Goal: Task Accomplishment & Management: Use online tool/utility

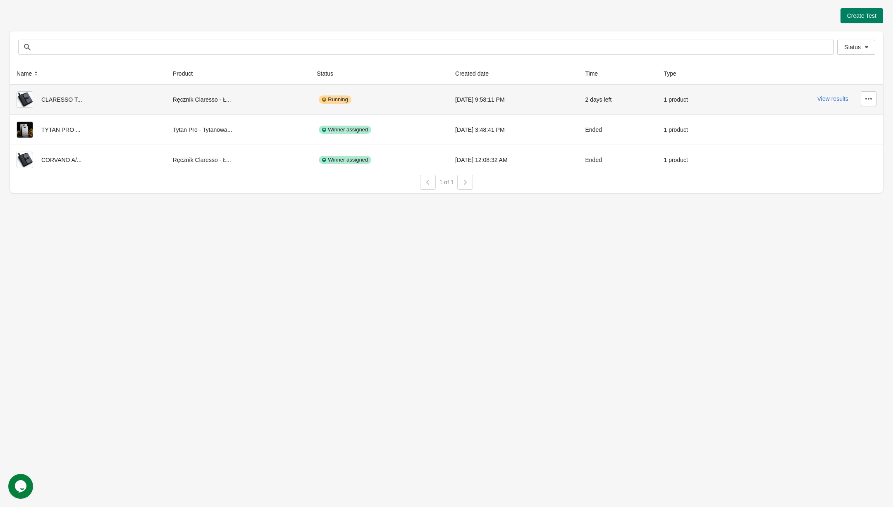
click at [820, 95] on div "View results" at bounding box center [807, 98] width 138 height 15
click at [837, 99] on button "View results" at bounding box center [832, 99] width 31 height 7
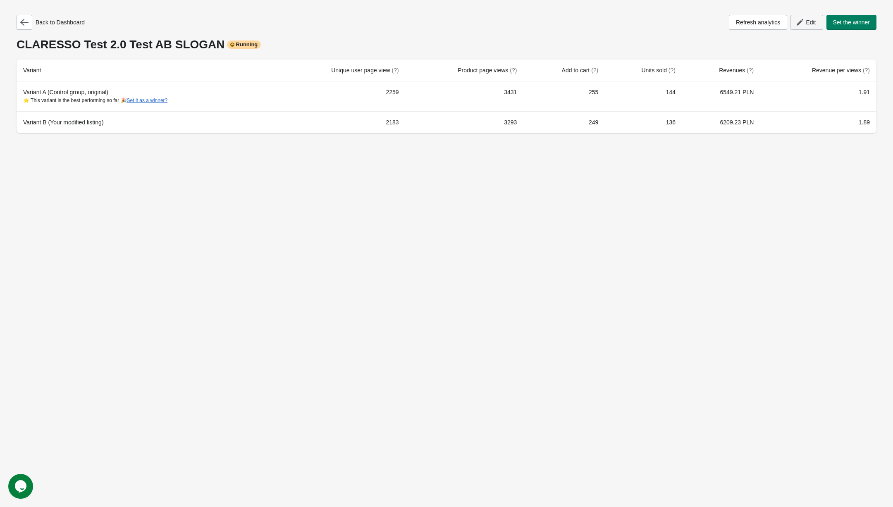
click at [800, 18] on icon "button" at bounding box center [800, 22] width 8 height 8
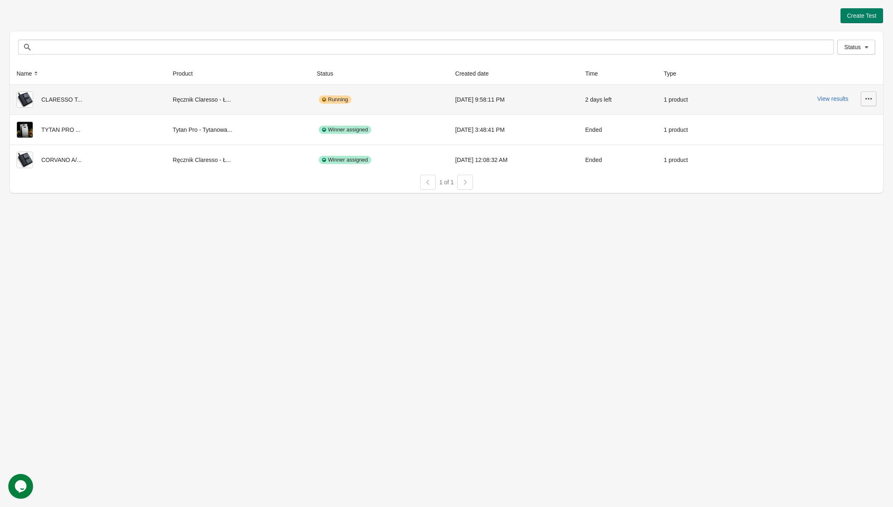
click at [869, 93] on button "button" at bounding box center [869, 98] width 16 height 15
click at [835, 169] on span "Finish" at bounding box center [845, 171] width 49 height 8
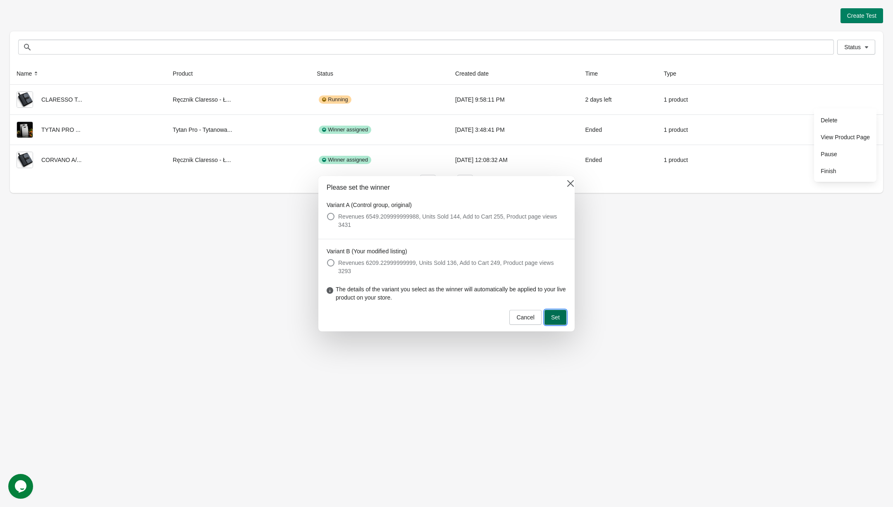
click at [555, 313] on button "Set" at bounding box center [555, 317] width 22 height 15
